Goal: Information Seeking & Learning: Learn about a topic

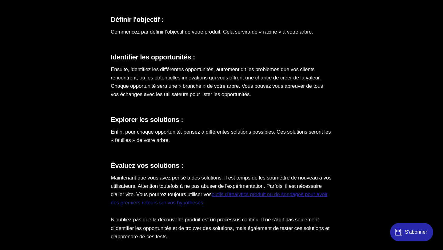
scroll to position [1680, 0]
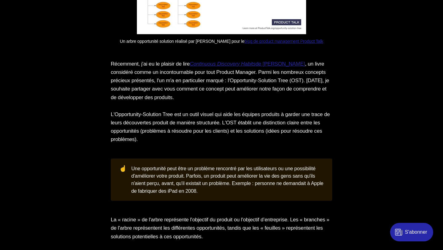
scroll to position [1212, 0]
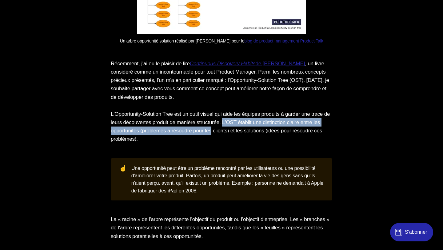
drag, startPoint x: 251, startPoint y: 130, endPoint x: 254, endPoint y: 137, distance: 7.8
click at [254, 137] on p "L'Opportunity-Solution Tree est un outil visuel qui aide les équipes produits à…" at bounding box center [221, 126] width 221 height 33
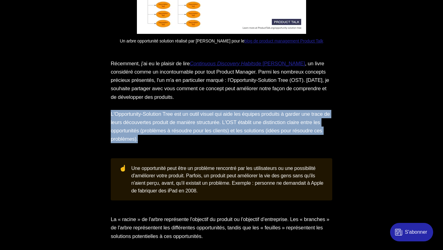
drag, startPoint x: 110, startPoint y: 122, endPoint x: 188, endPoint y: 149, distance: 82.5
click at [188, 149] on section "Concevoir un bon produit n’est pas chose aisée. Sans un lien fort et plusieurs …" at bounding box center [221, 152] width 443 height 1905
copy p "L'Opportunity-Solution Tree est un outil visuel qui aide les équipes produits à…"
